Goal: Task Accomplishment & Management: Use online tool/utility

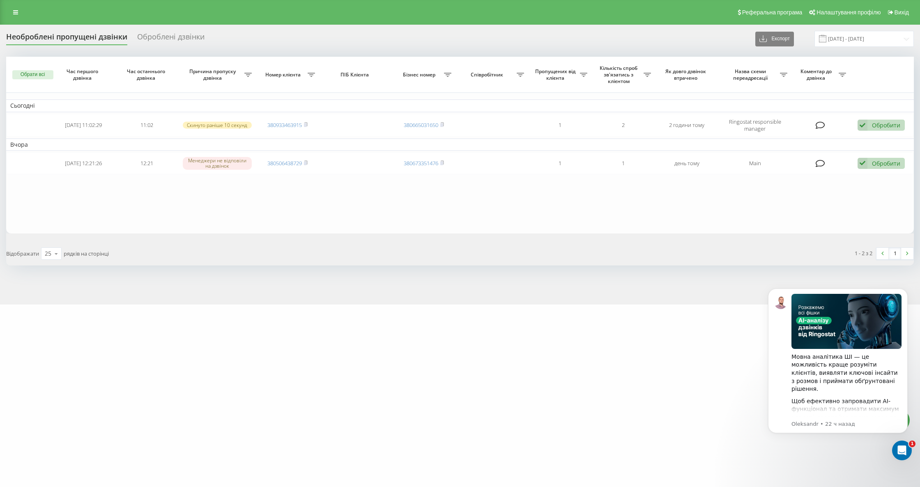
click at [70, 44] on div "Необроблені пропущені дзвінки Оброблені дзвінки Експорт .csv .xlsx [DATE] - [DA…" at bounding box center [460, 39] width 908 height 16
click at [76, 39] on div "Необроблені пропущені дзвінки" at bounding box center [66, 38] width 121 height 13
click at [68, 33] on div "Необроблені пропущені дзвінки" at bounding box center [66, 38] width 121 height 13
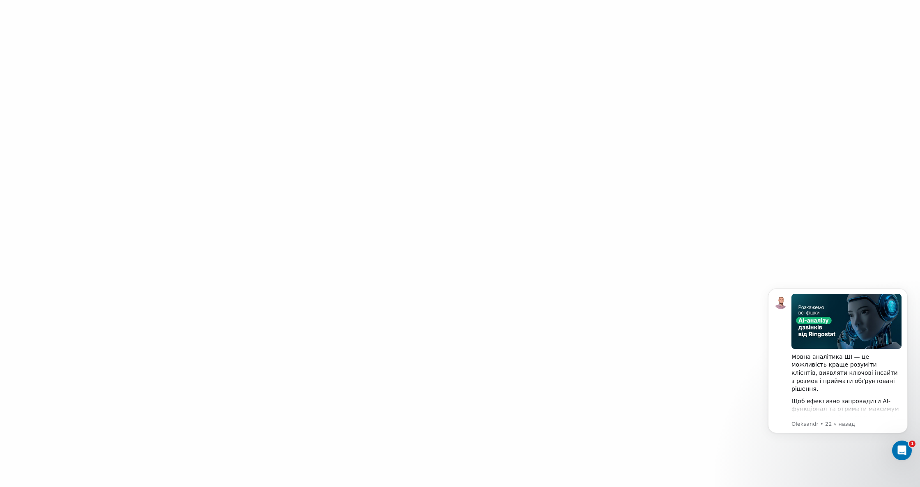
drag, startPoint x: 59, startPoint y: 41, endPoint x: 68, endPoint y: 32, distance: 13.4
click at [60, 41] on div at bounding box center [460, 243] width 920 height 487
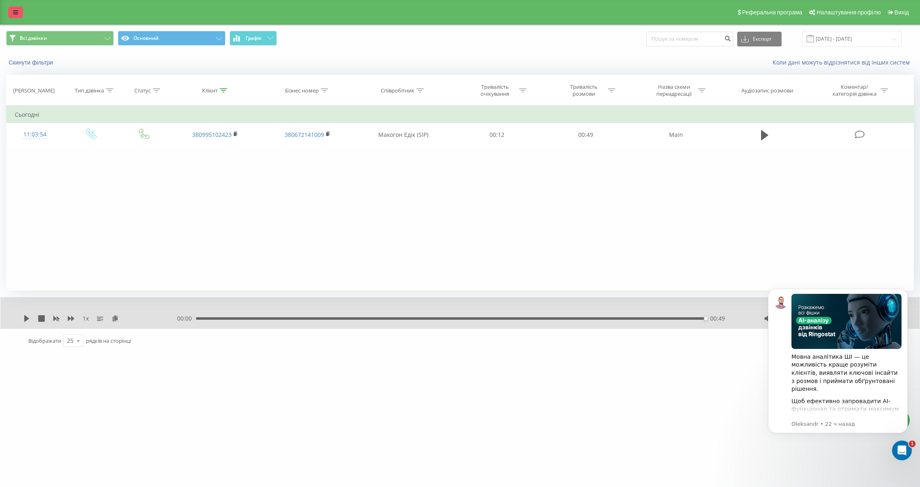
click at [14, 11] on icon at bounding box center [15, 12] width 5 height 6
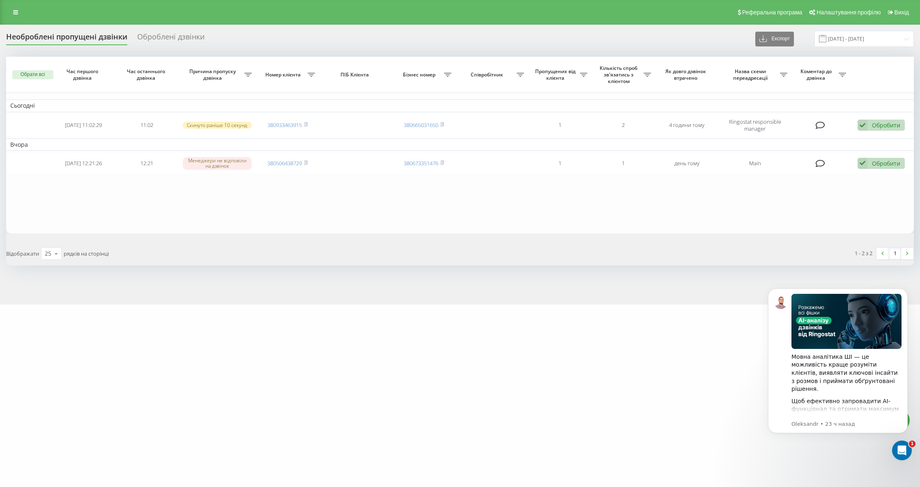
click at [46, 38] on div "Необроблені пропущені дзвінки" at bounding box center [66, 38] width 121 height 13
click at [87, 37] on div "Необроблені пропущені дзвінки" at bounding box center [66, 38] width 121 height 13
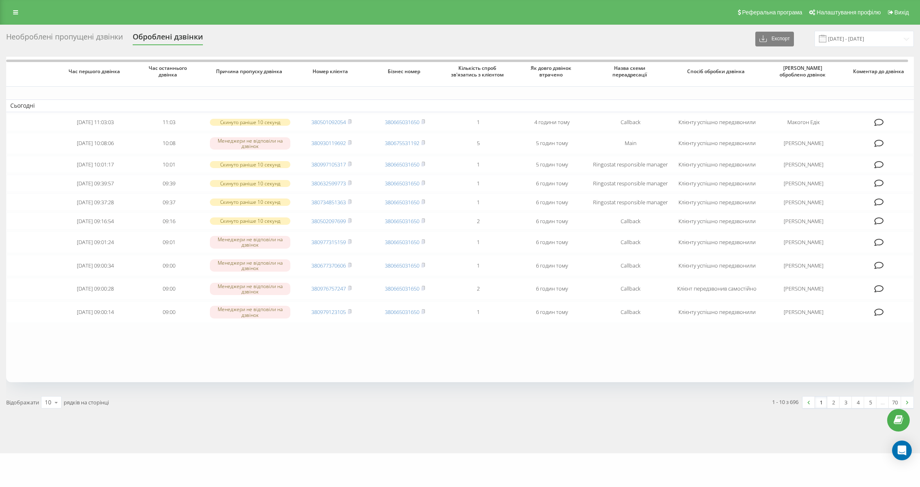
click at [87, 39] on div "Необроблені пропущені дзвінки" at bounding box center [64, 38] width 117 height 13
